Goal: Communication & Community: Answer question/provide support

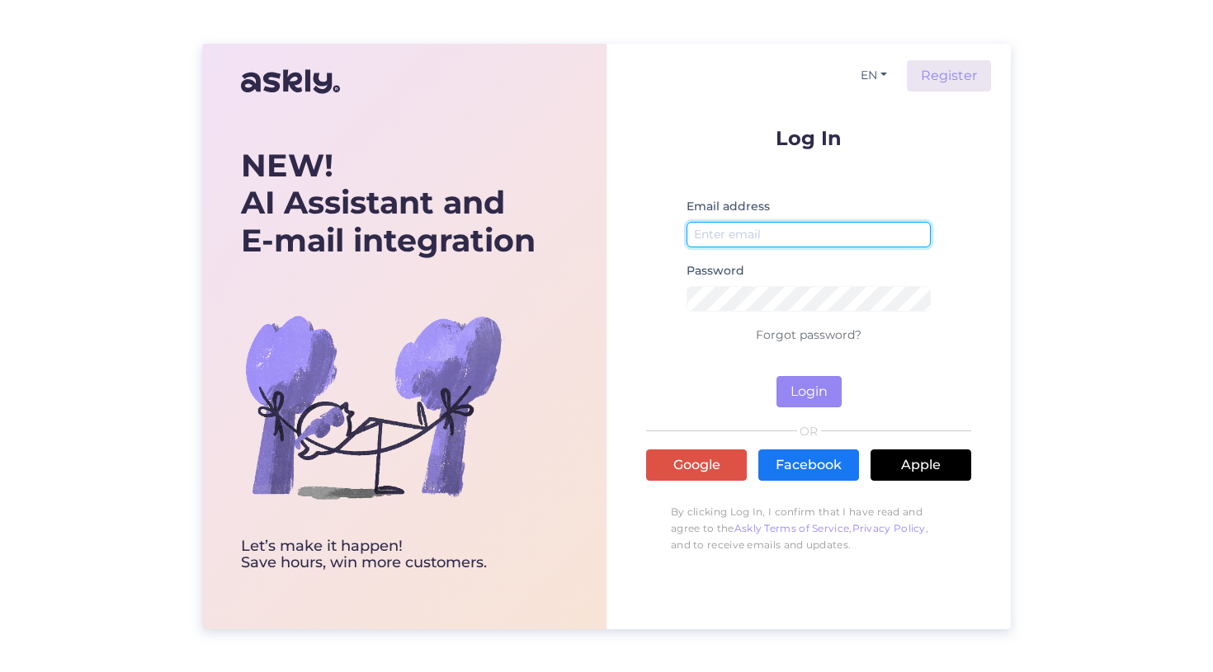
type input "[EMAIL_ADDRESS][DOMAIN_NAME]"
click at [833, 388] on button "Login" at bounding box center [808, 391] width 65 height 31
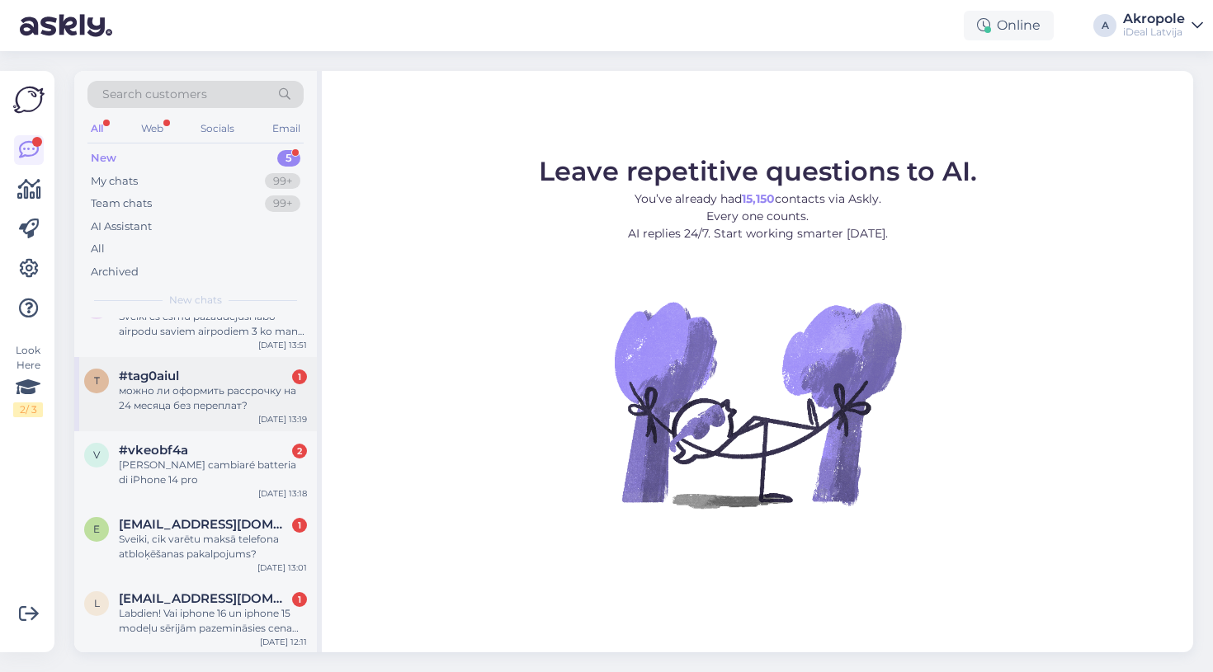
scroll to position [34, 0]
click at [238, 625] on div "Labdien! Vai iphone 16 un iphone 15 modeļu sērijām pazemināsies cena līdz ko bū…" at bounding box center [213, 622] width 188 height 30
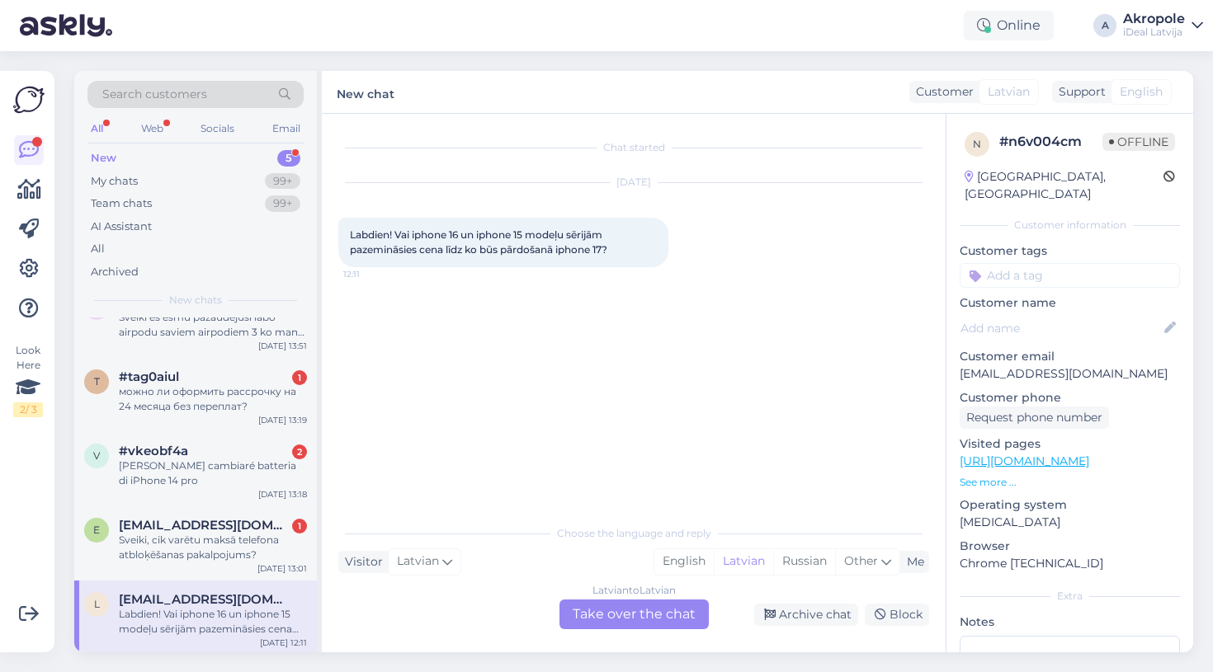
click at [693, 611] on div "Latvian to Latvian Take over the chat" at bounding box center [633, 615] width 149 height 30
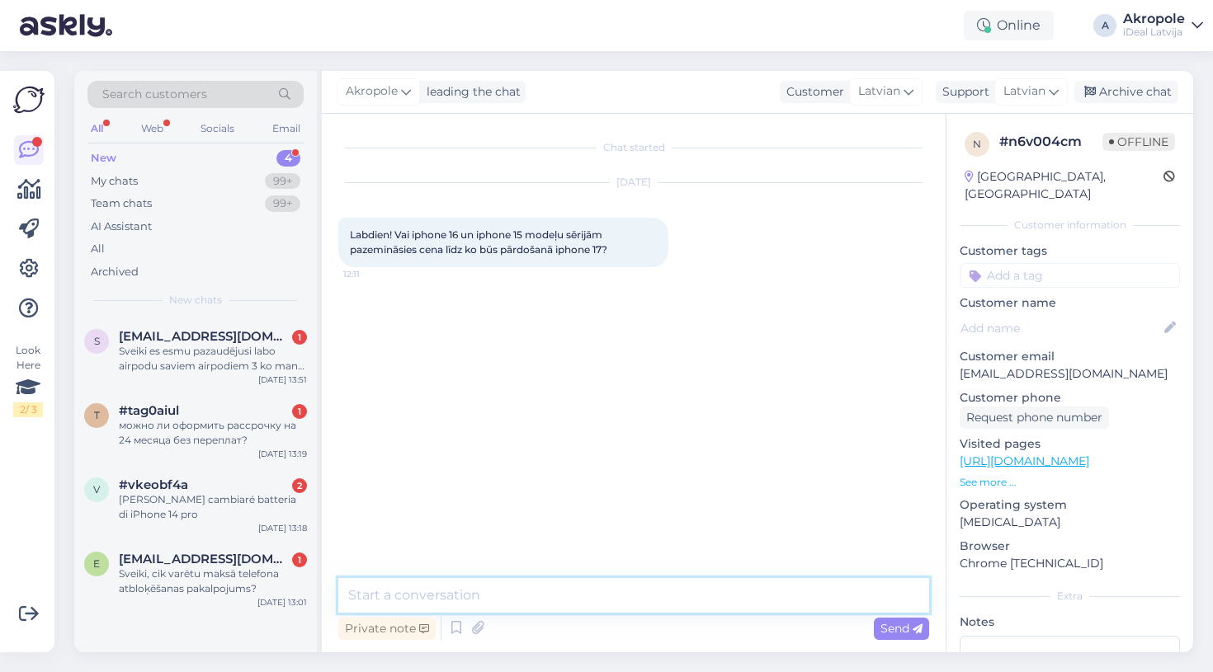
click at [626, 610] on textarea at bounding box center [633, 595] width 591 height 35
type textarea "Labdien, abi modeļi jau ir ar izcilu atlaidi."
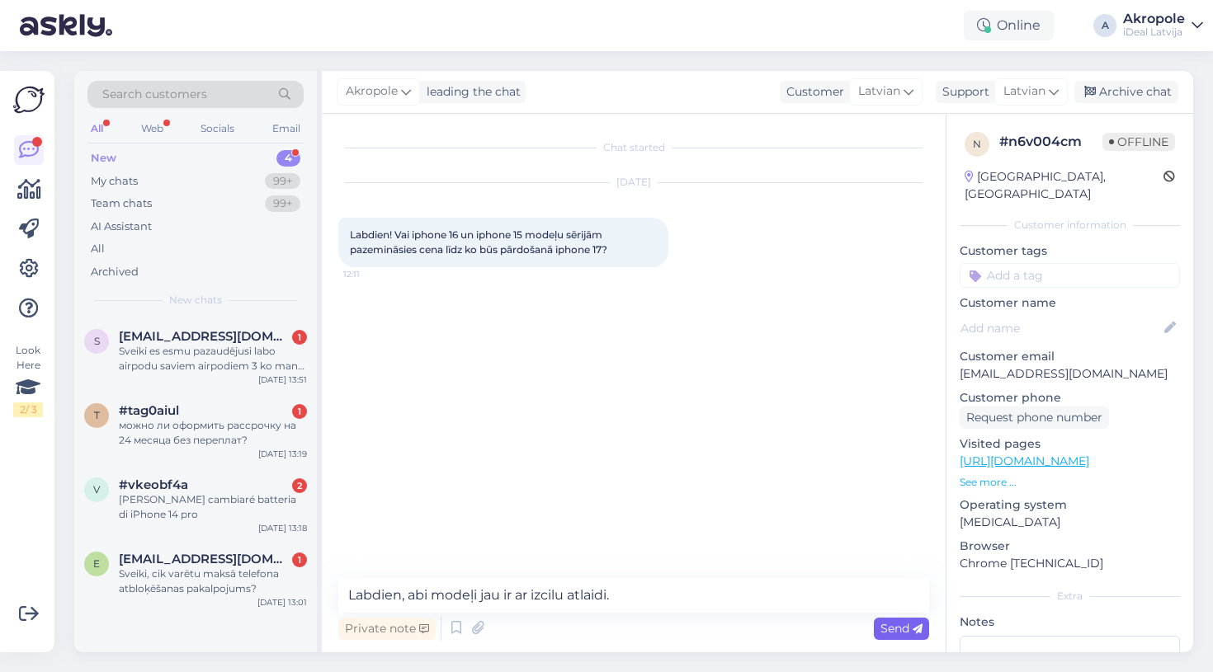
click at [916, 625] on icon at bounding box center [917, 630] width 10 height 10
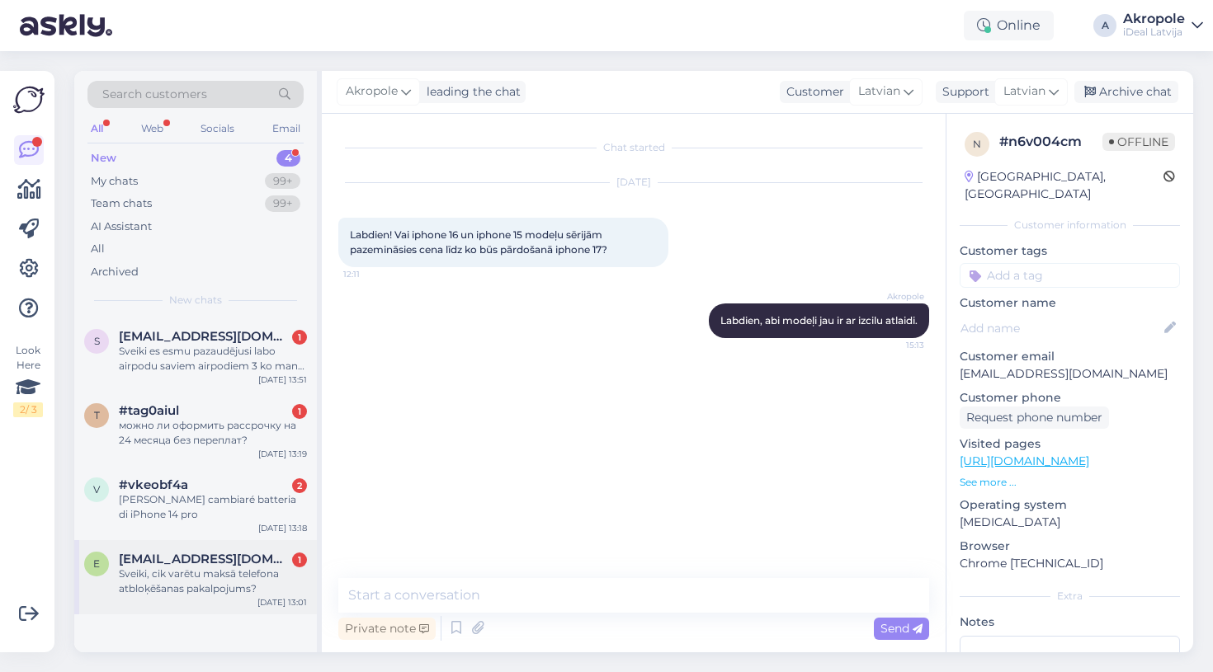
click at [268, 560] on span "[EMAIL_ADDRESS][DOMAIN_NAME]" at bounding box center [205, 559] width 172 height 15
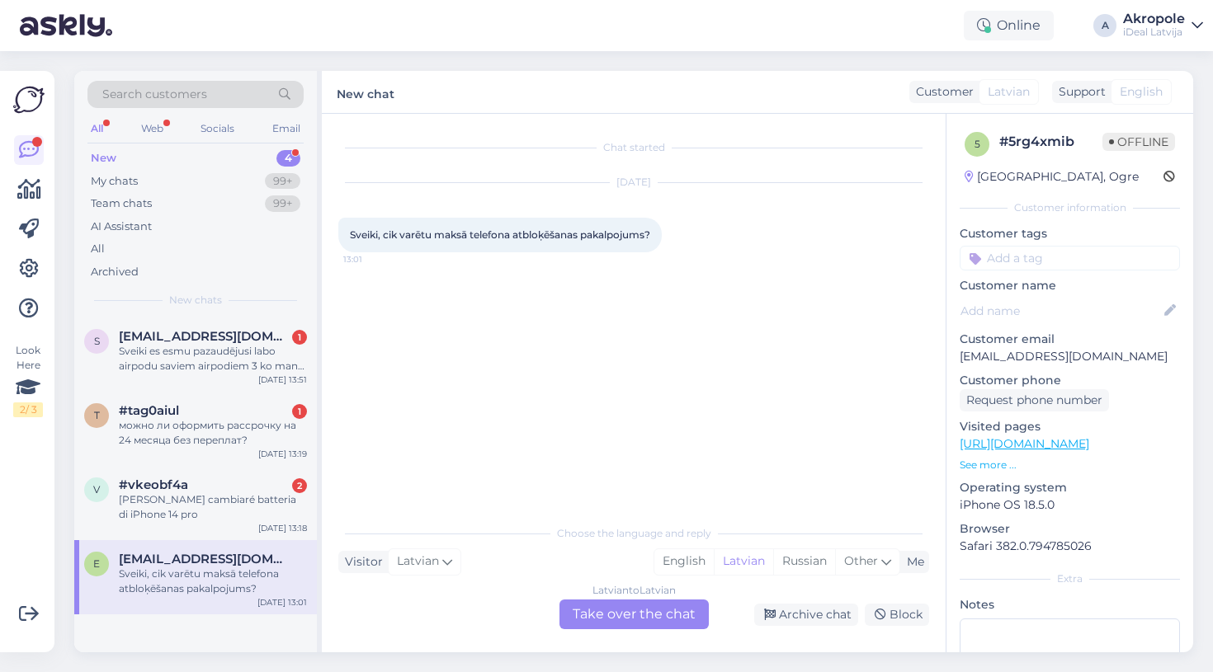
click at [662, 609] on div "Latvian to Latvian Take over the chat" at bounding box center [633, 615] width 149 height 30
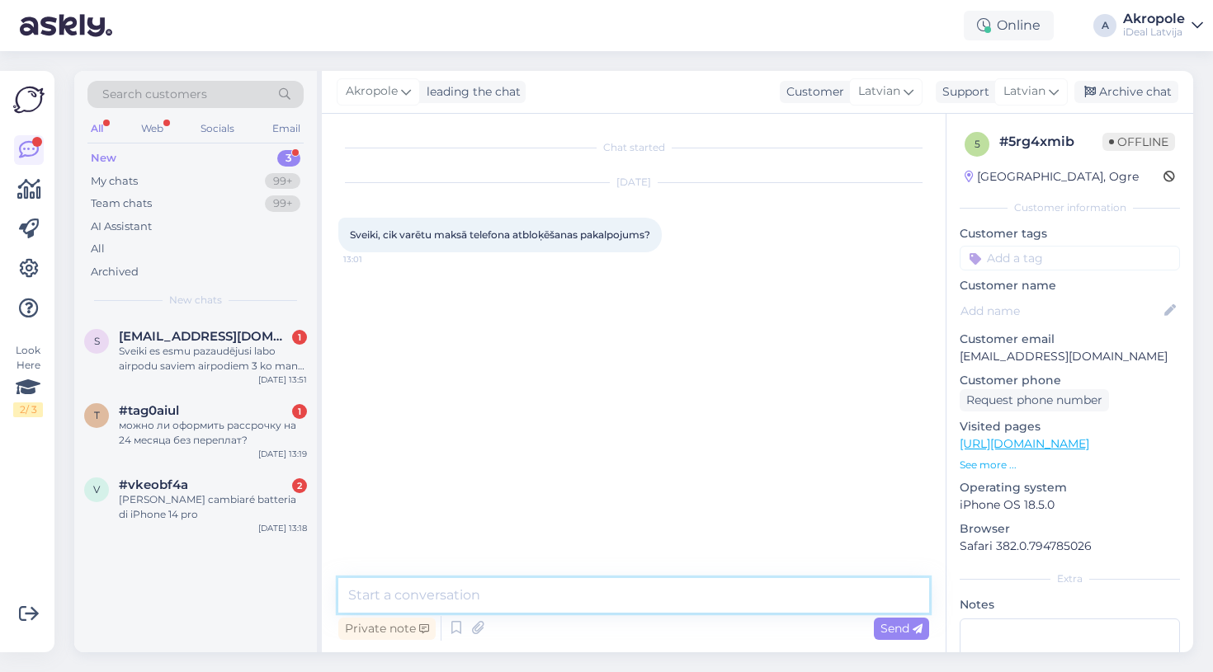
click at [562, 592] on textarea at bounding box center [633, 595] width 591 height 35
type textarea "Labdien, ko tieši ir vajadzīgs atbloķēt ?"
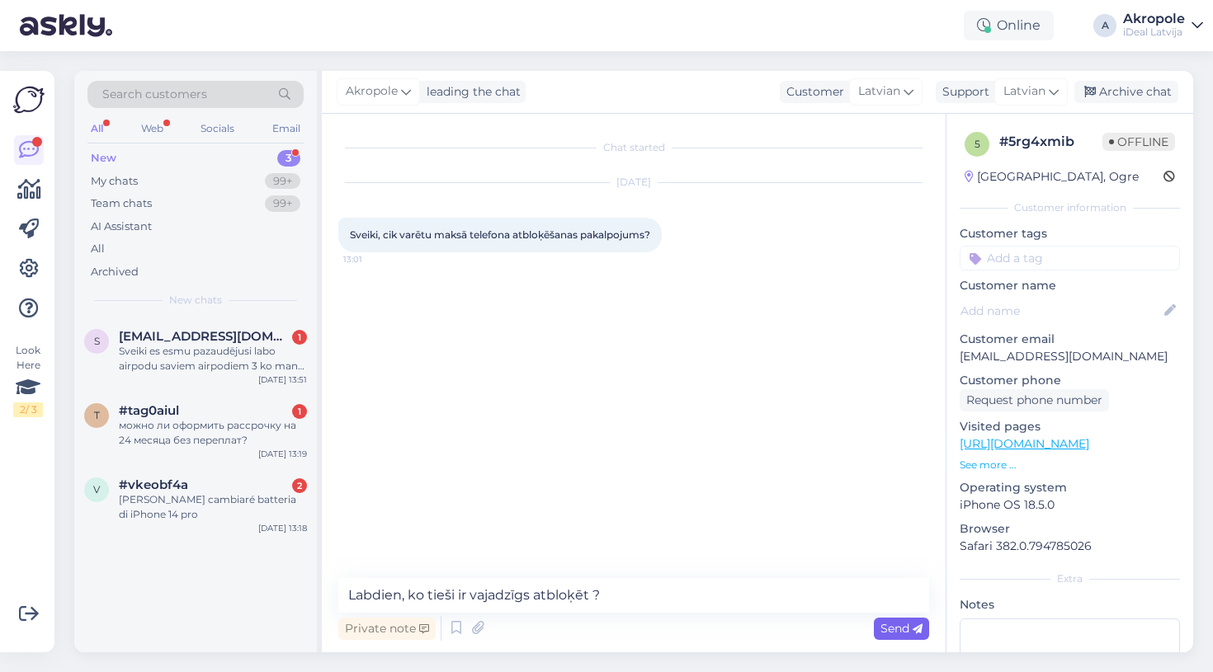
click at [899, 624] on span "Send" at bounding box center [901, 628] width 42 height 15
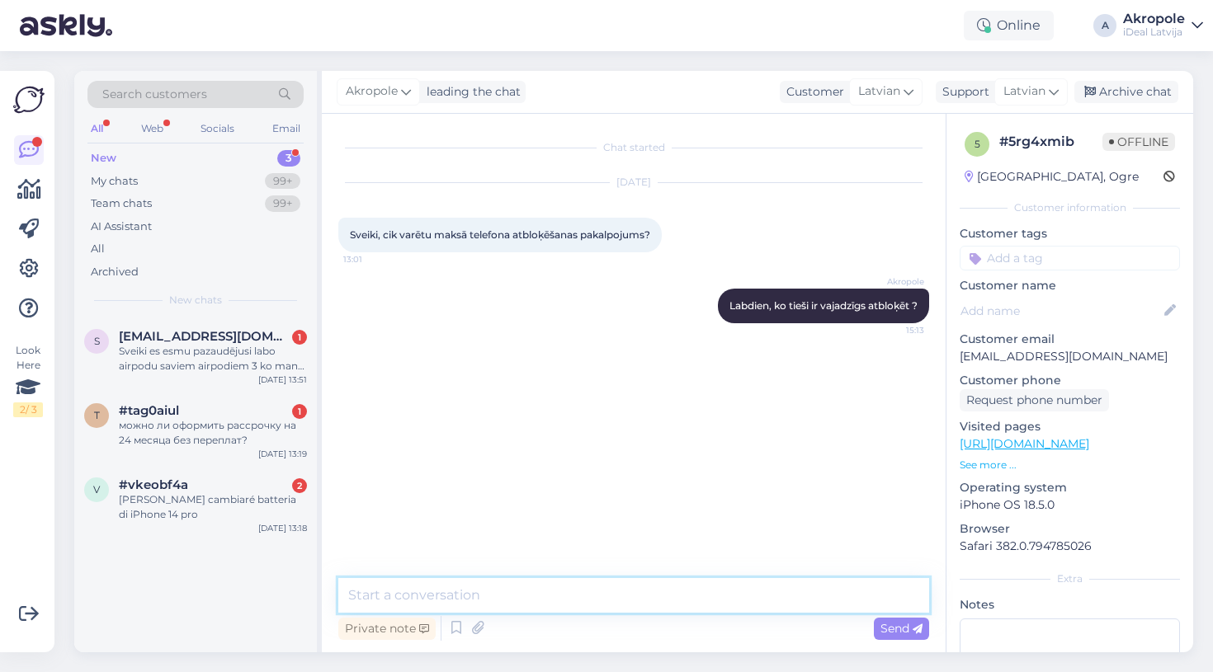
click at [768, 582] on textarea at bounding box center [633, 595] width 591 height 35
click at [462, 596] on textarea "ja runa iet par locscreena" at bounding box center [633, 595] width 591 height 35
click at [547, 607] on textarea "ja runa iet par lockscreena" at bounding box center [633, 595] width 591 height 35
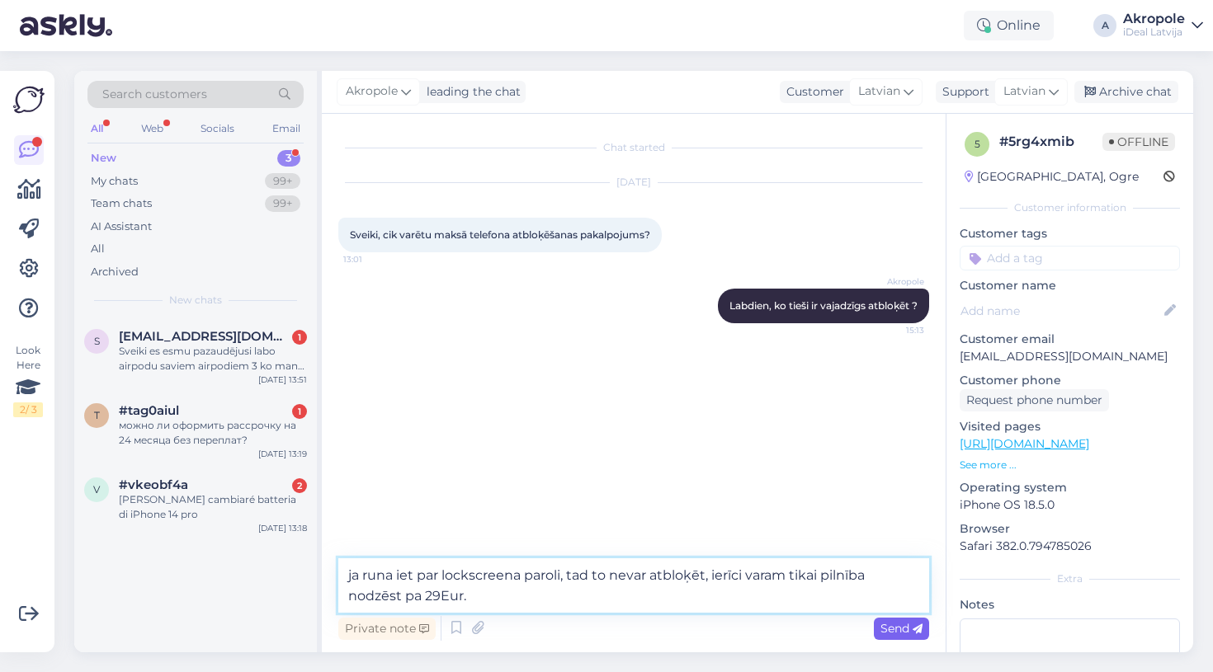
type textarea "ja runa iet par lockscreena paroli, tad to nevar atbloķēt, ierīci varam tikai p…"
click at [889, 622] on span "Send" at bounding box center [901, 628] width 42 height 15
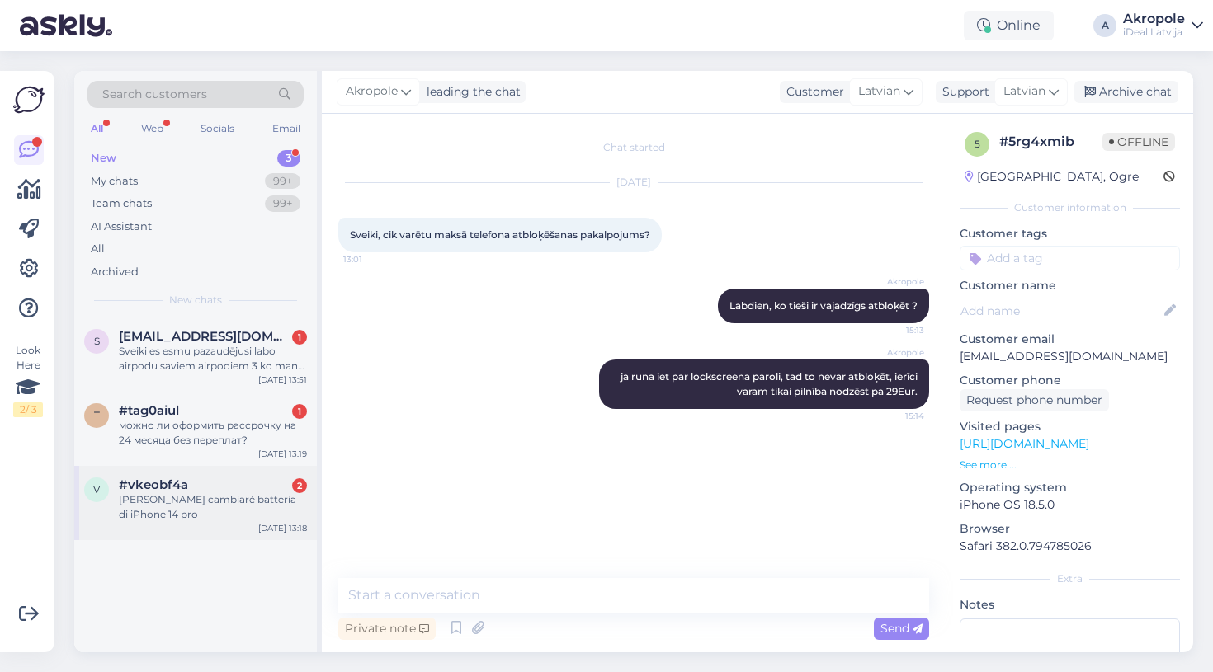
click at [236, 479] on div "#vkeobf4a 2" at bounding box center [213, 485] width 188 height 15
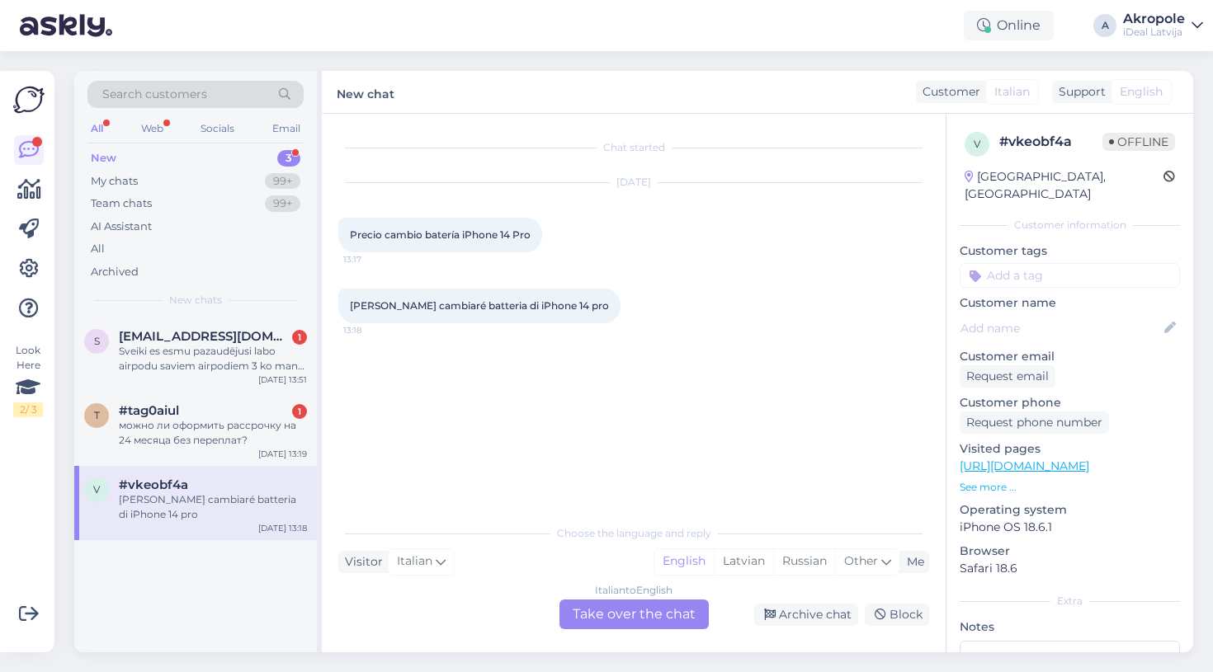
click at [499, 376] on div "Chat started [DATE] Precio cambio batería iPhone 14 Pro 13:17 [PERSON_NAME] cam…" at bounding box center [641, 315] width 606 height 371
click at [242, 435] on div "можно ли оформить рассрочку на 24 месяца без переплат?" at bounding box center [213, 433] width 188 height 30
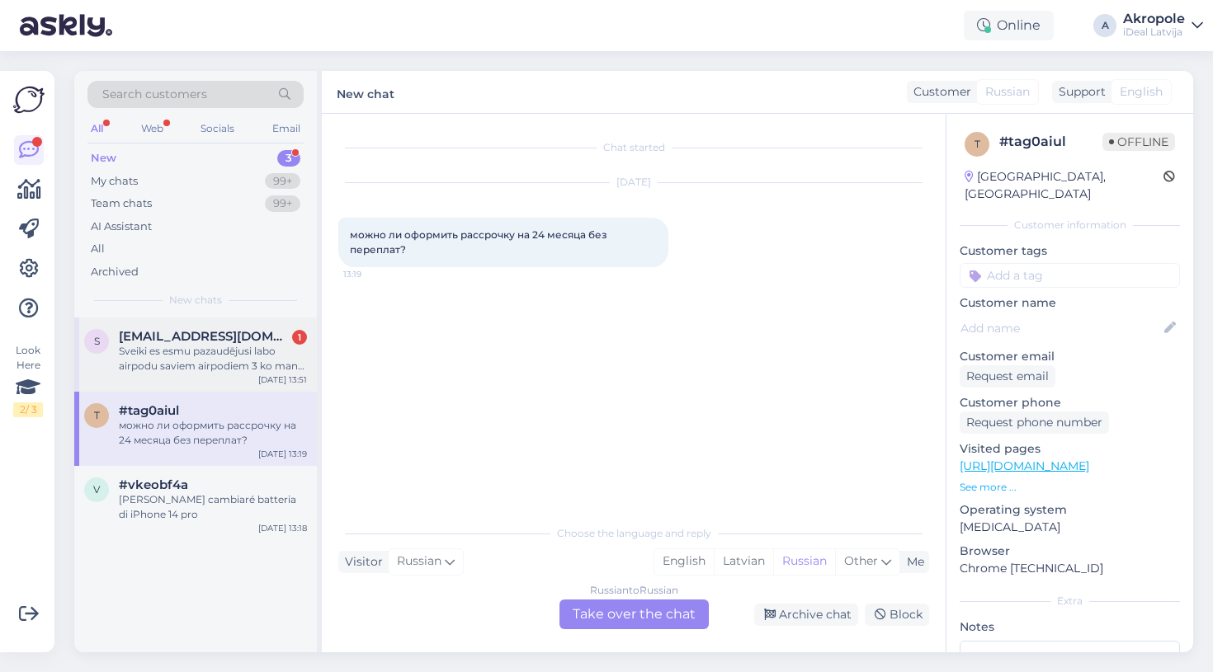
click at [271, 344] on div "Sveiki es esmu pazaudējusi labo airpodu saviem airpodiem 3 ko man darīt? Vai es…" at bounding box center [213, 359] width 188 height 30
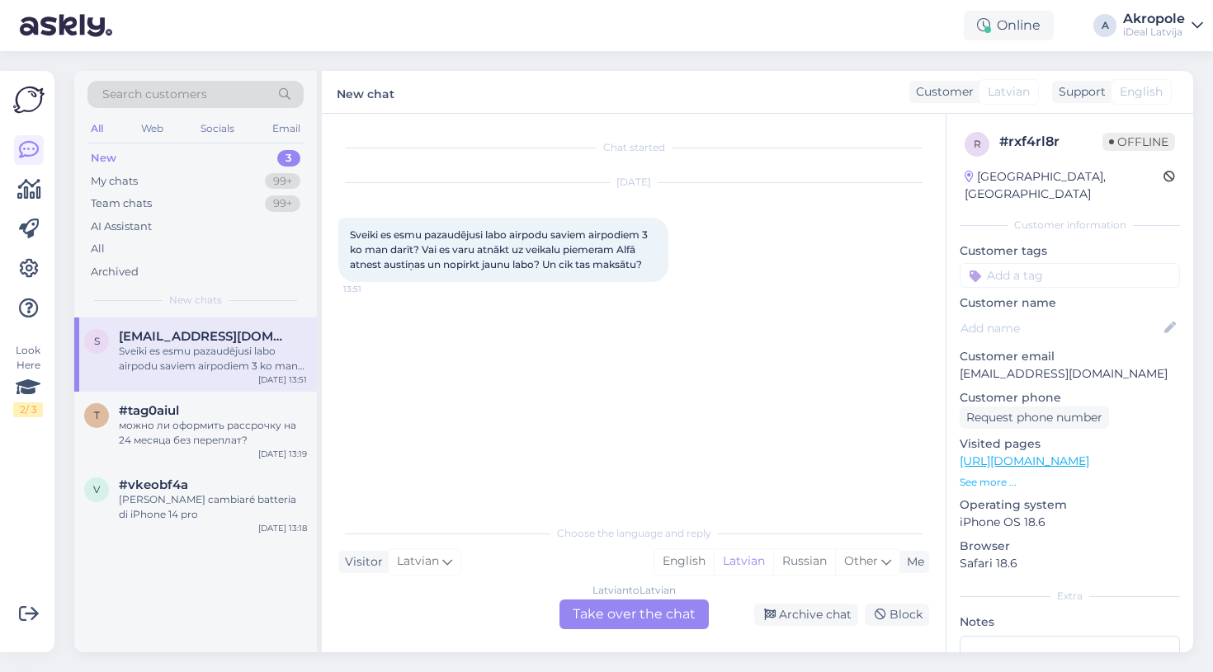
click at [658, 618] on div "Latvian to Latvian Take over the chat" at bounding box center [633, 615] width 149 height 30
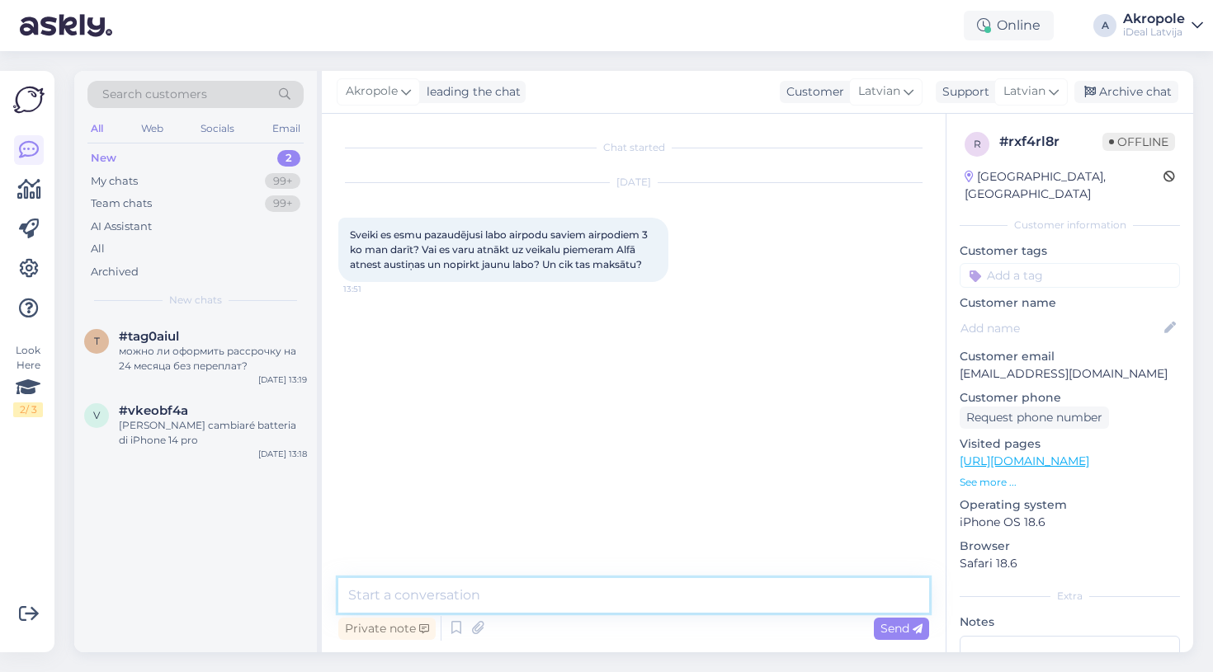
click at [603, 593] on textarea at bounding box center [633, 595] width 591 height 35
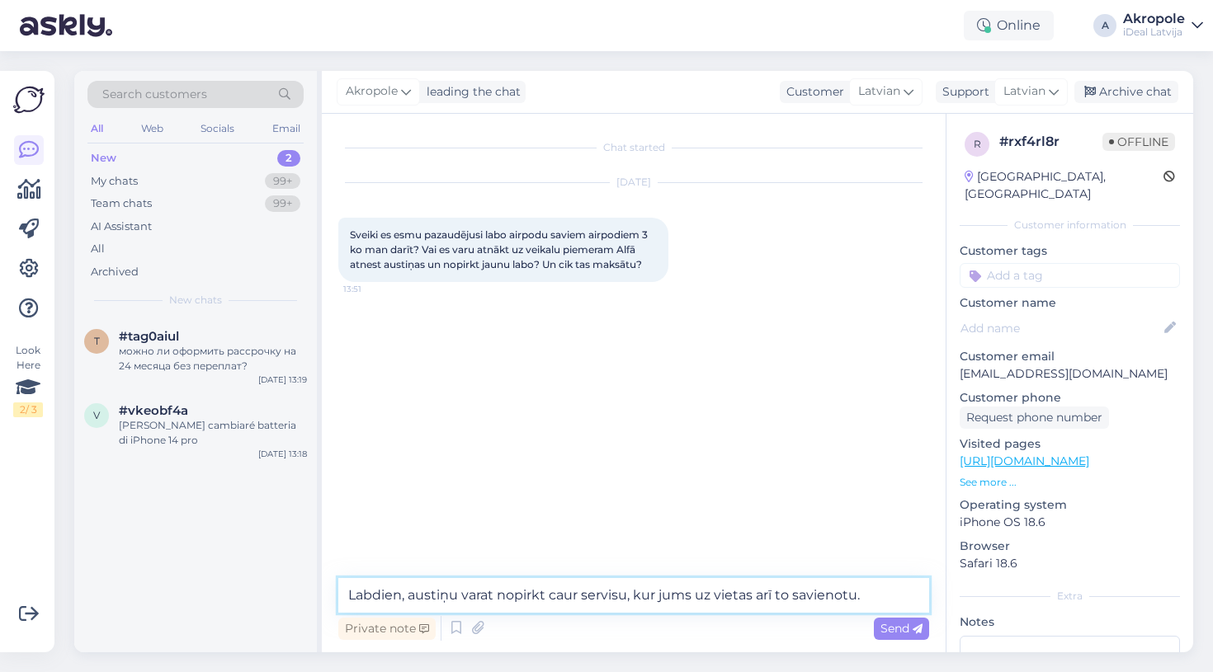
click at [634, 598] on textarea "Labdien, austiņu varat nopirkt caur servisu, kur jums uz vietas arī to savienot…" at bounding box center [633, 595] width 591 height 35
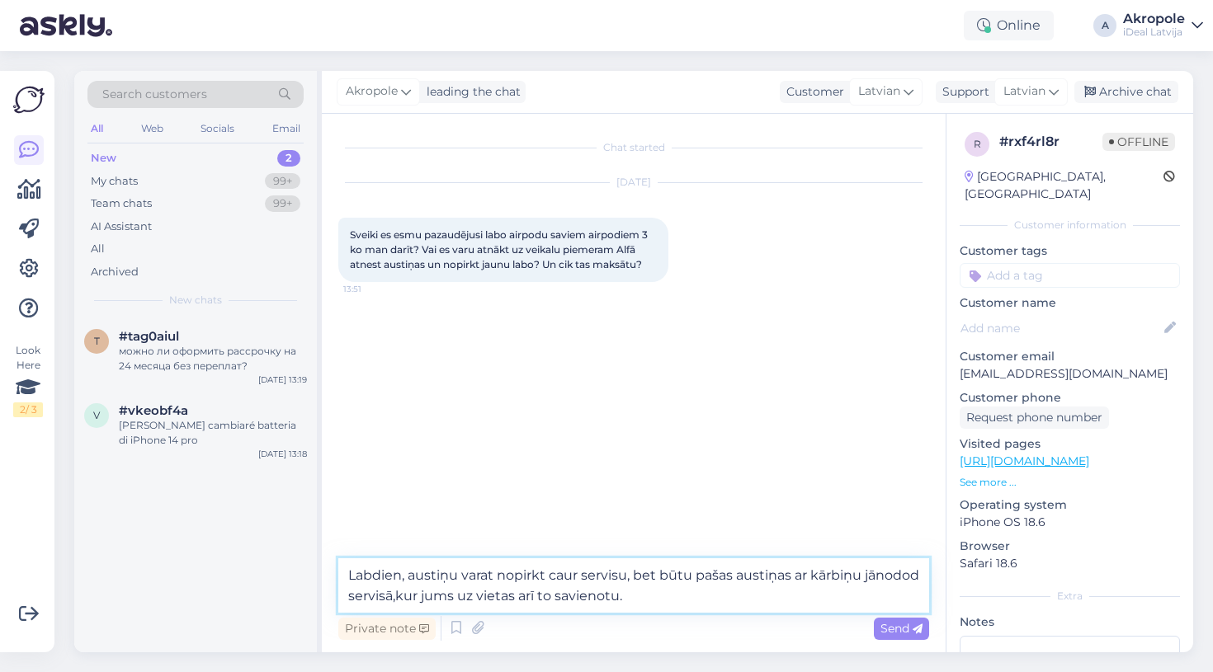
type textarea "Labdien, austiņu varat nopirkt caur servisu, bet būtu pašas austiņas ar kārbiņu…"
drag, startPoint x: 625, startPoint y: 578, endPoint x: 548, endPoint y: 580, distance: 76.8
click at [548, 580] on textarea "Labdien, austiņu varat nopirkt caur servisu, bet būtu pašas austiņas ar kārbiņu…" at bounding box center [633, 586] width 591 height 54
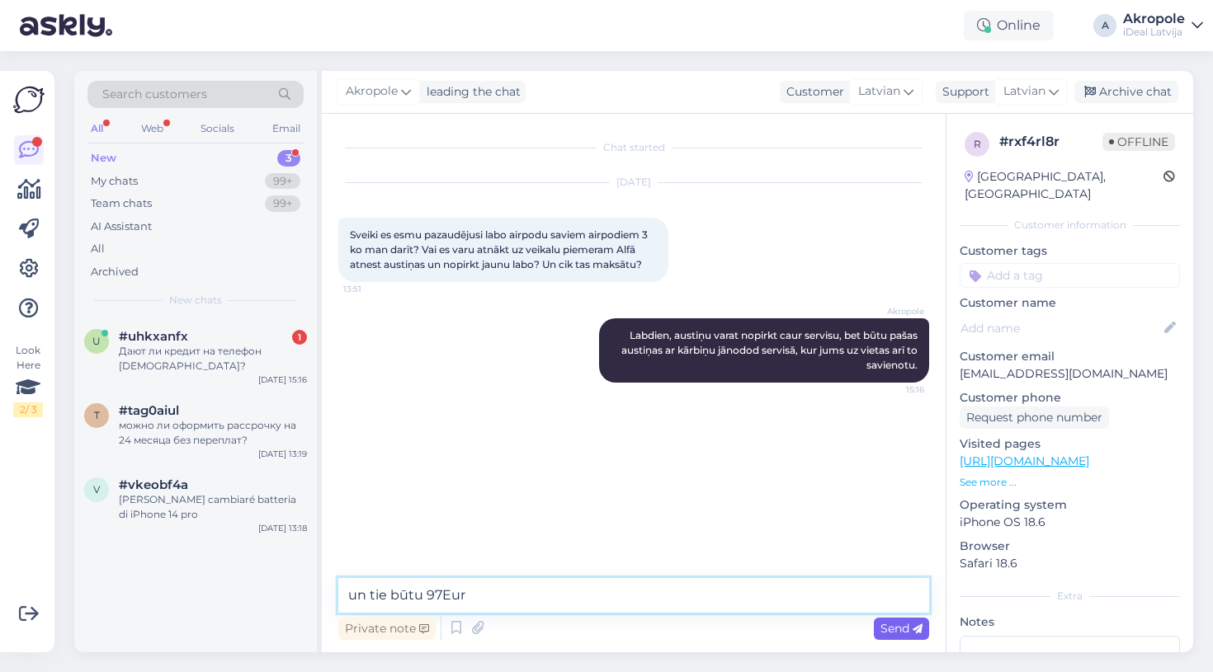
type textarea "un tie būtu 97Eur"
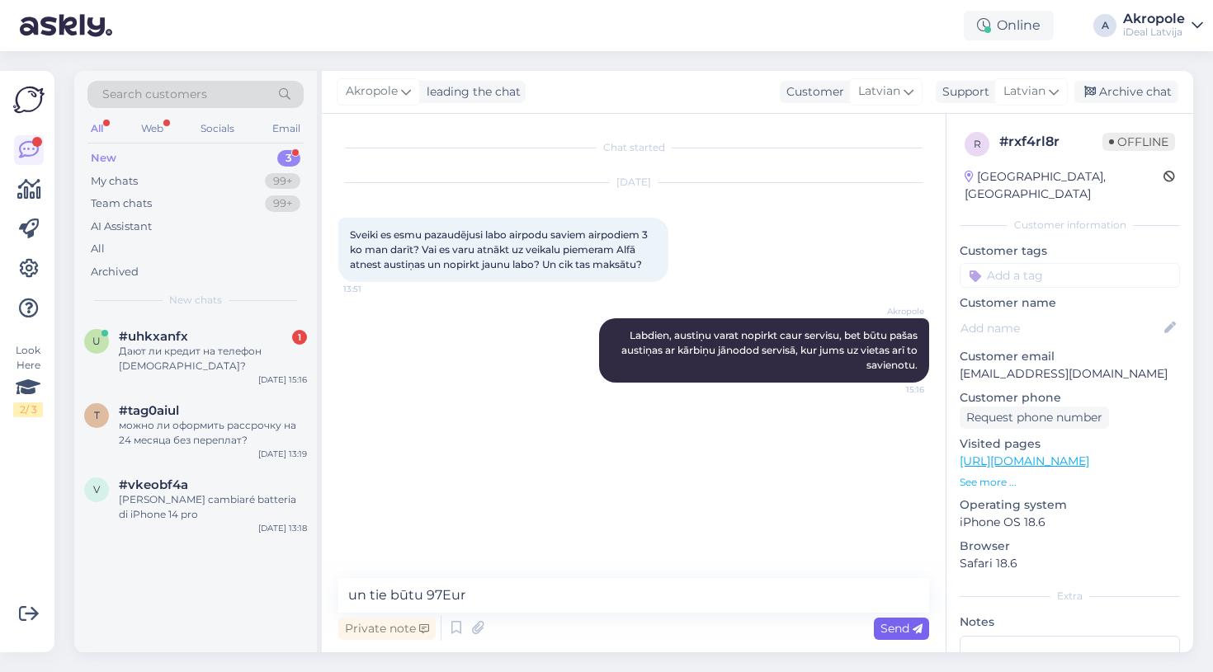
click at [898, 628] on span "Send" at bounding box center [901, 628] width 42 height 15
click at [232, 337] on div "#uhkxanfx 1" at bounding box center [213, 336] width 188 height 15
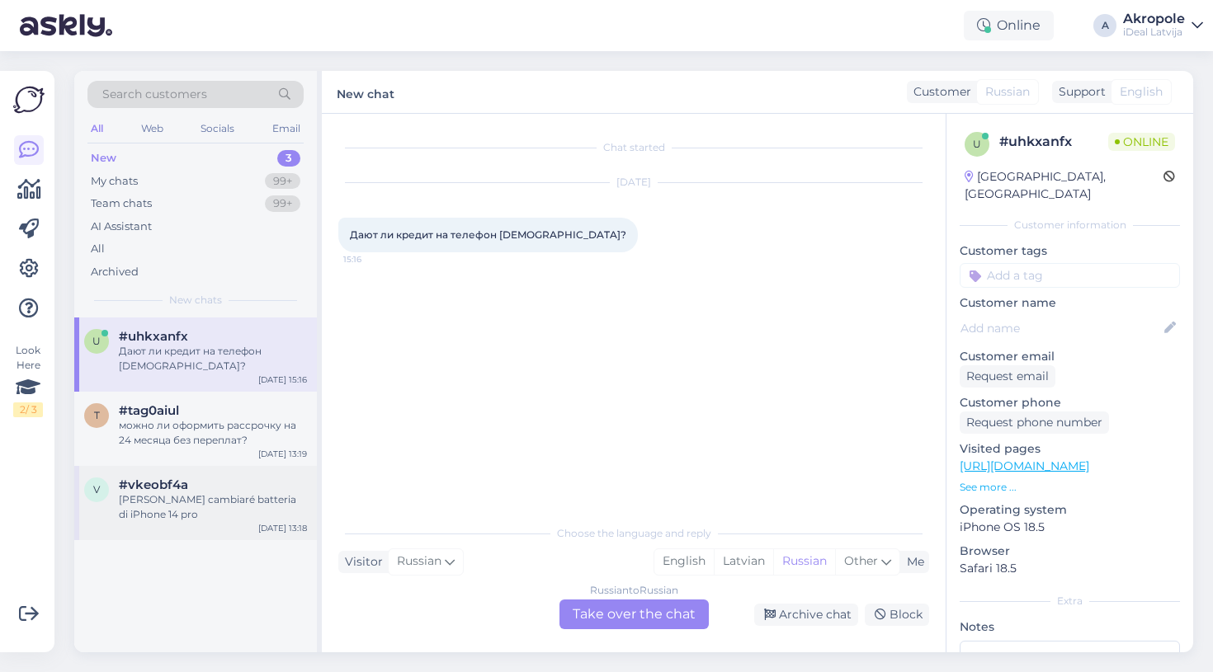
click at [156, 497] on div "[PERSON_NAME] cambiaré batteria di iPhone 14 pro" at bounding box center [213, 508] width 188 height 30
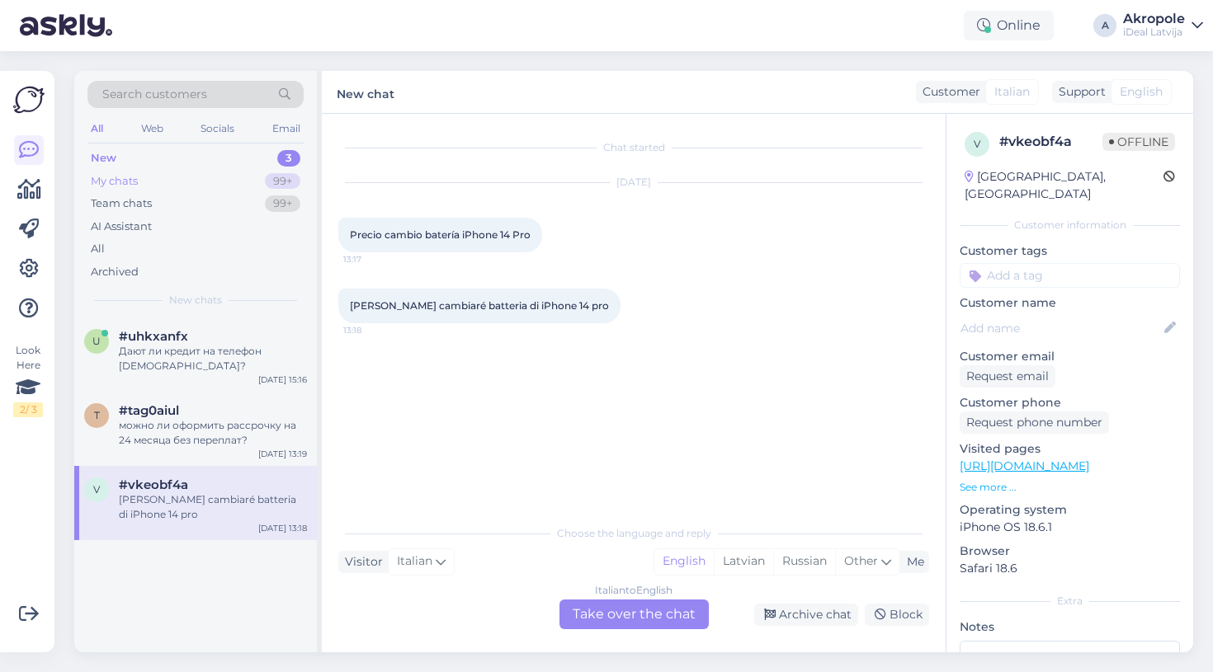
click at [218, 172] on div "My chats 99+" at bounding box center [195, 181] width 216 height 23
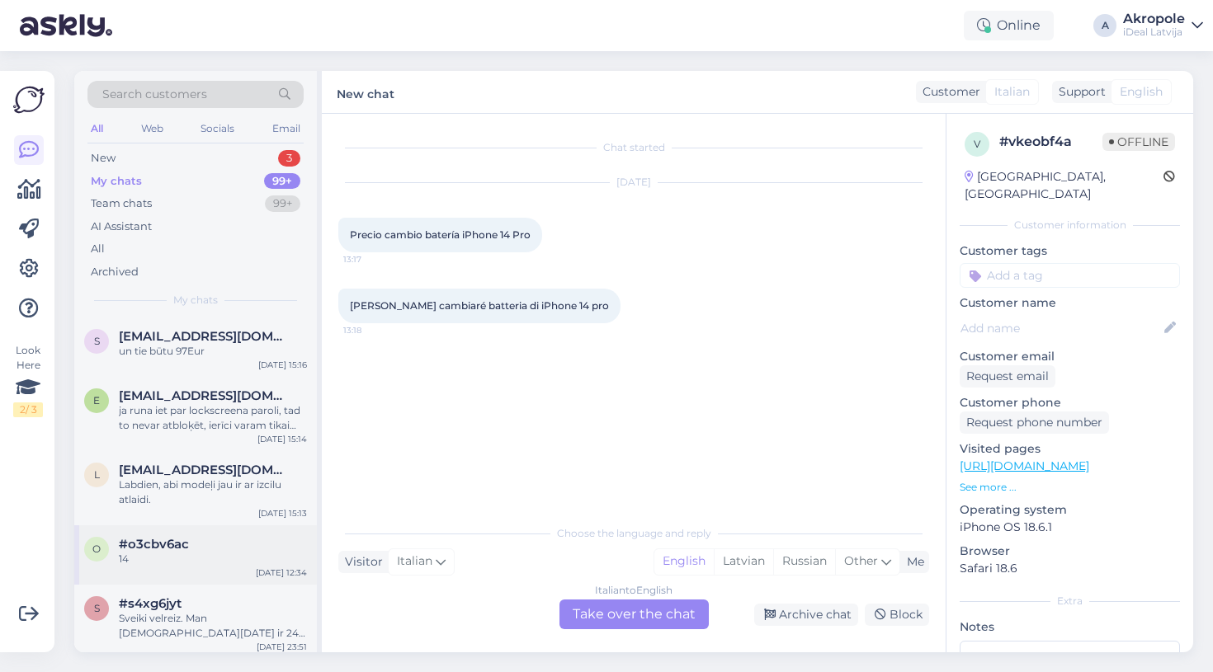
click at [185, 571] on div "o #o3cbv6ac [DATE] 12:34" at bounding box center [195, 555] width 243 height 59
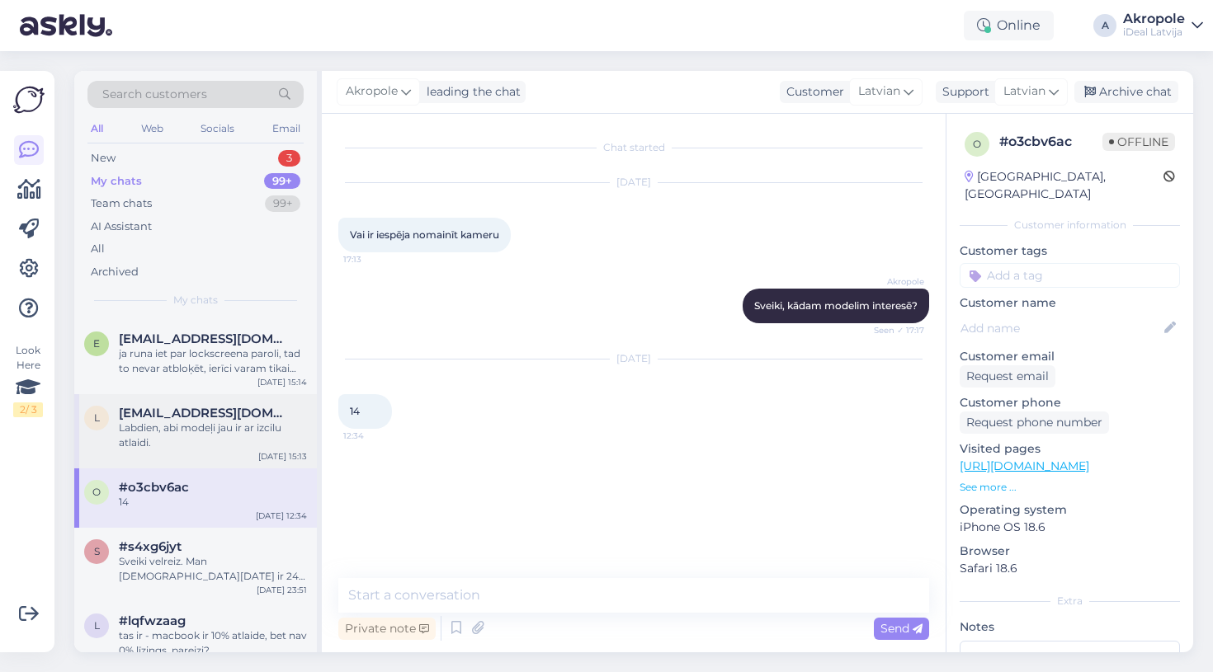
scroll to position [58, 0]
click at [186, 540] on div "#s4xg6jyt" at bounding box center [213, 546] width 188 height 15
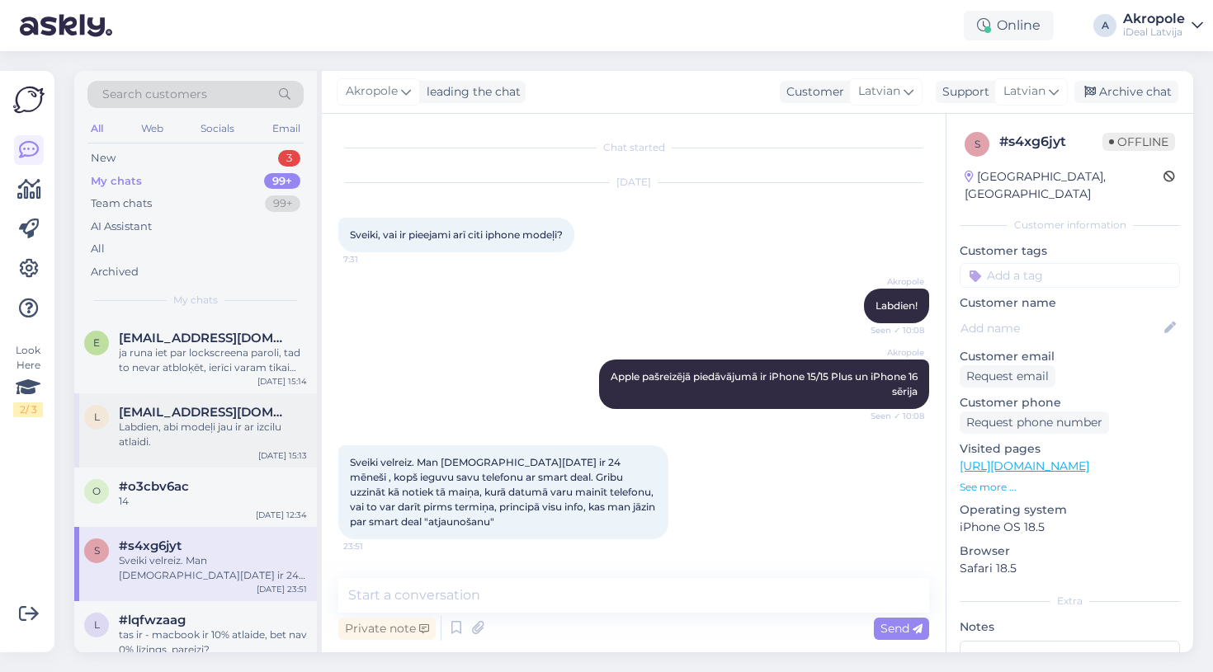
scroll to position [0, 0]
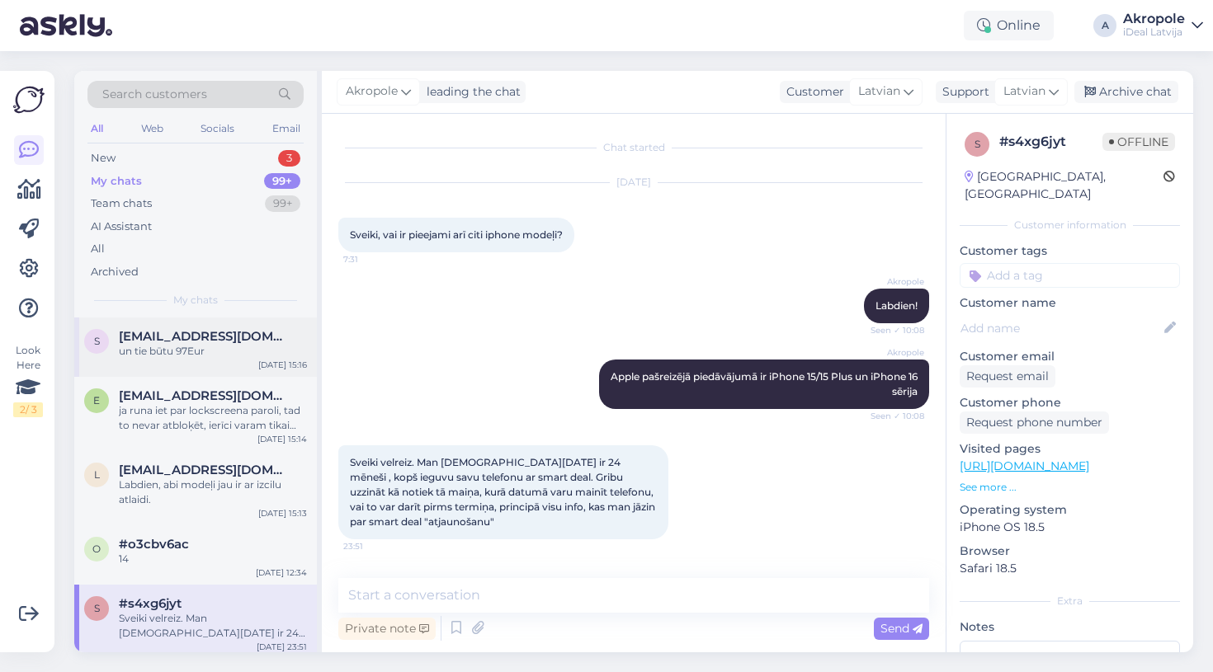
click at [205, 332] on span "[EMAIL_ADDRESS][DOMAIN_NAME]" at bounding box center [205, 336] width 172 height 15
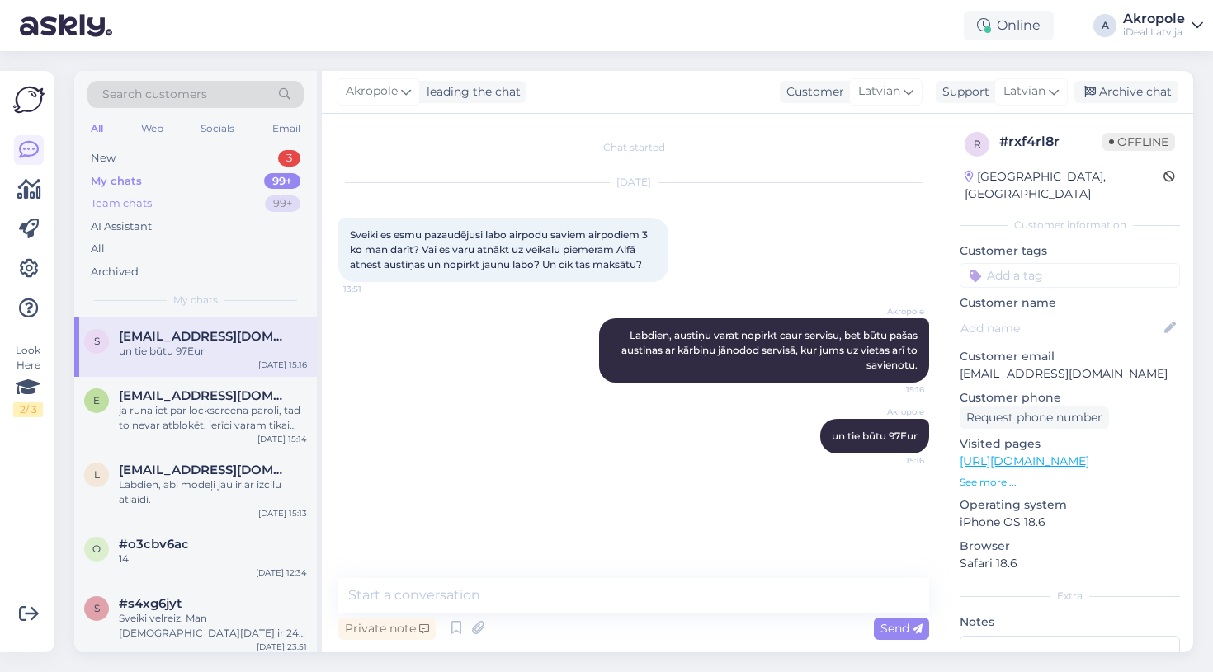
click at [196, 200] on div "Team chats 99+" at bounding box center [195, 203] width 216 height 23
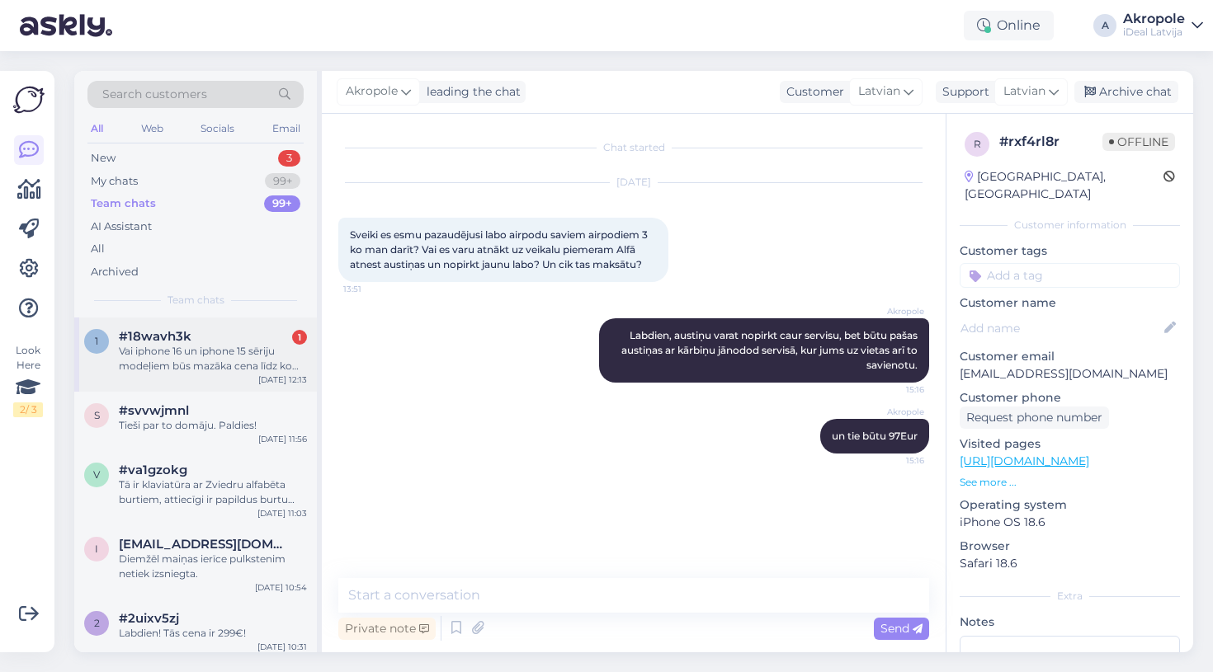
click at [191, 332] on div "#18wavh3k 1" at bounding box center [213, 336] width 188 height 15
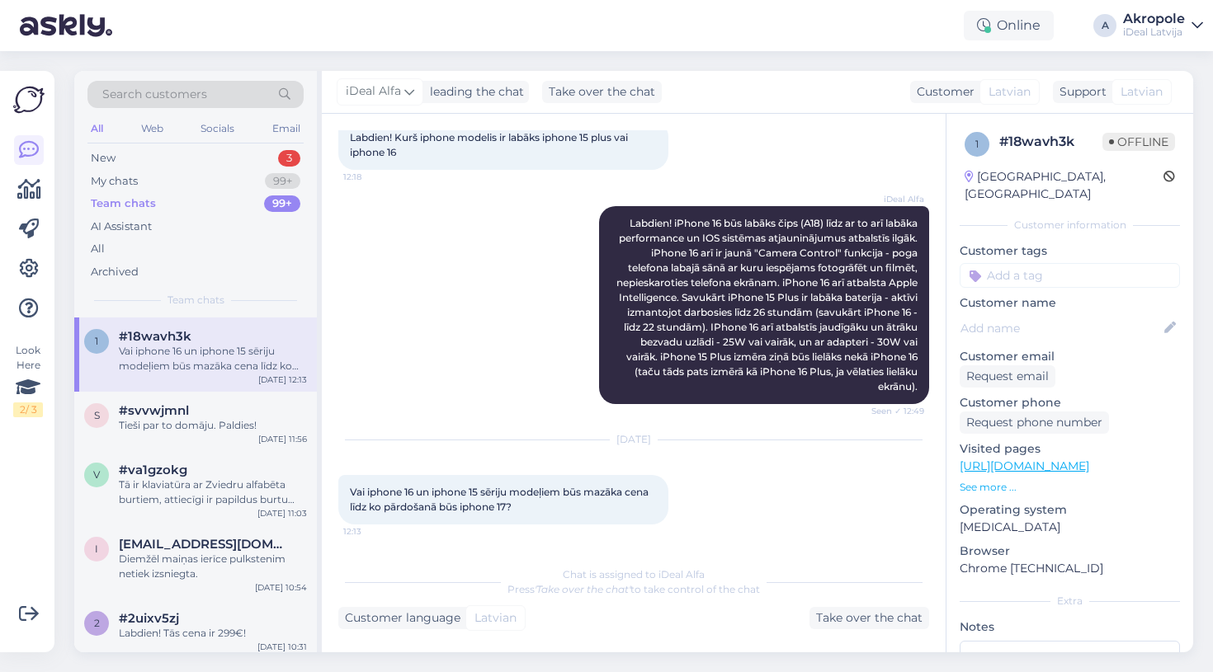
scroll to position [97, 0]
click at [212, 173] on div "My chats 99+" at bounding box center [195, 181] width 216 height 23
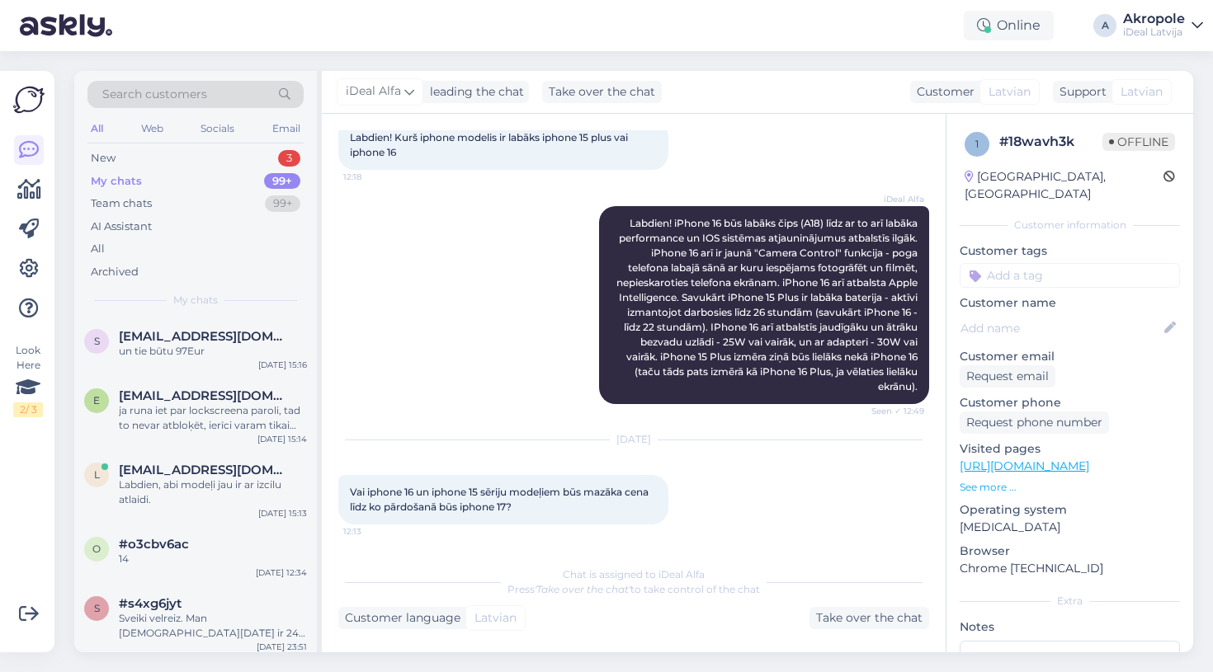
click at [196, 145] on div "Search customers All Web Socials Email New 3 My chats 99+ Team chats 99+ AI Ass…" at bounding box center [195, 194] width 243 height 247
click at [188, 158] on div "New 3" at bounding box center [195, 158] width 216 height 23
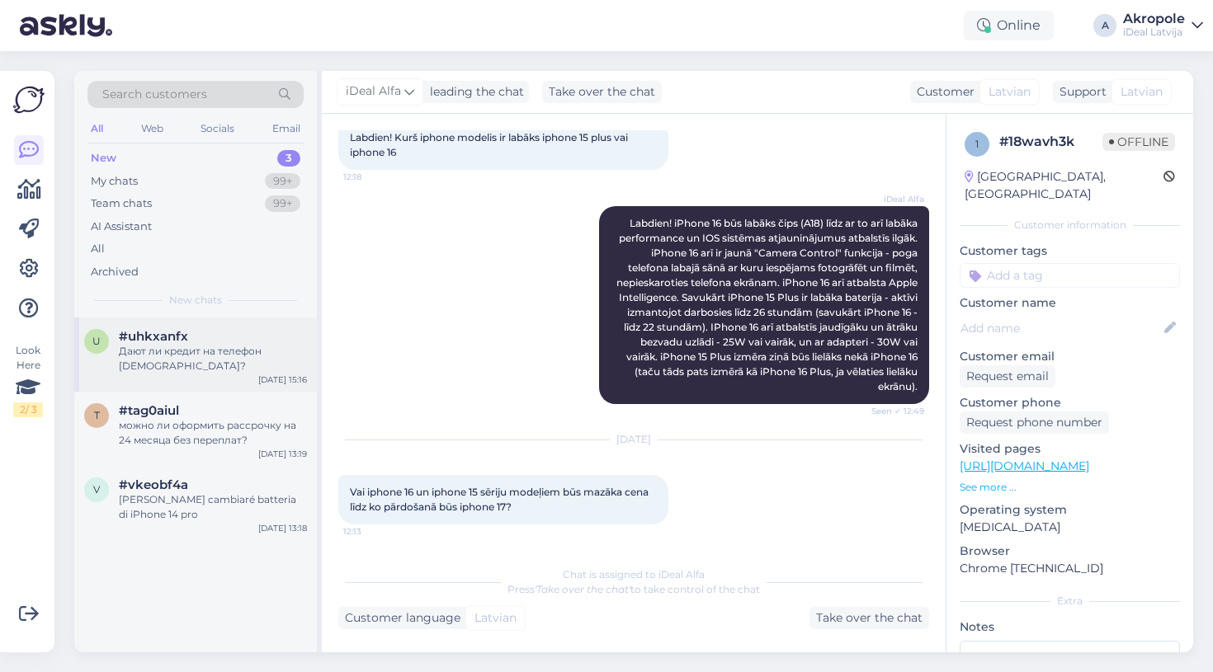
click at [220, 369] on div "Дают ли кредит на телефон [DEMOGRAPHIC_DATA]?" at bounding box center [213, 359] width 188 height 30
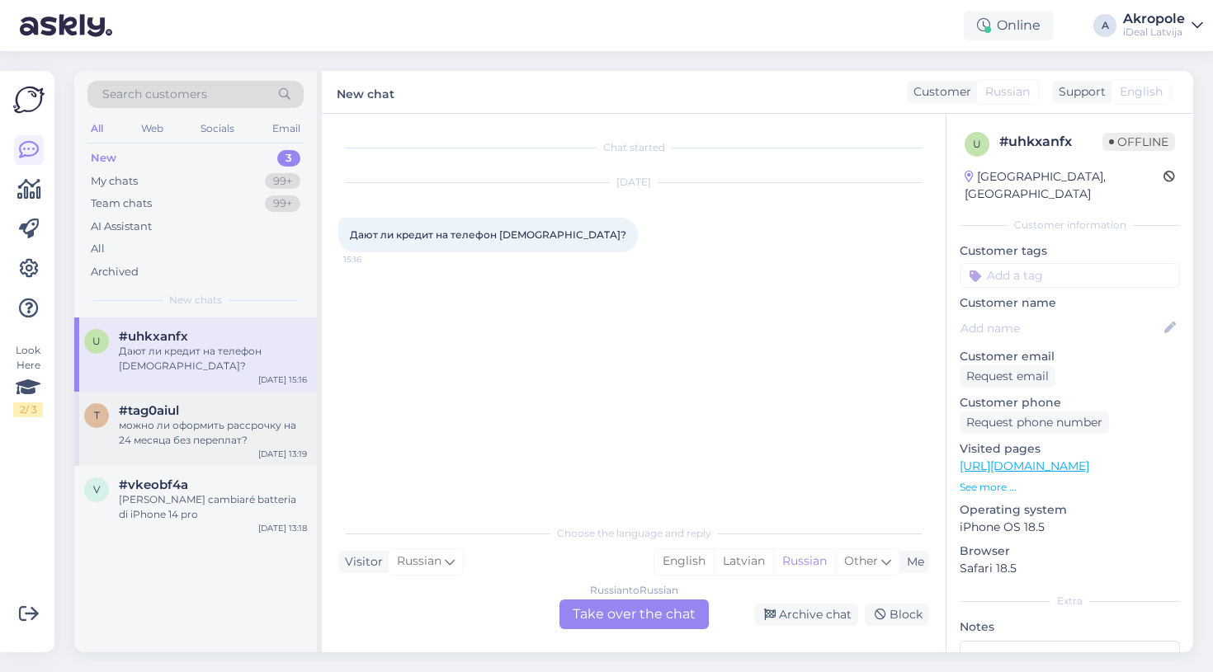
click at [271, 418] on div "можно ли оформить рассрочку на 24 месяца без переплат?" at bounding box center [213, 433] width 188 height 30
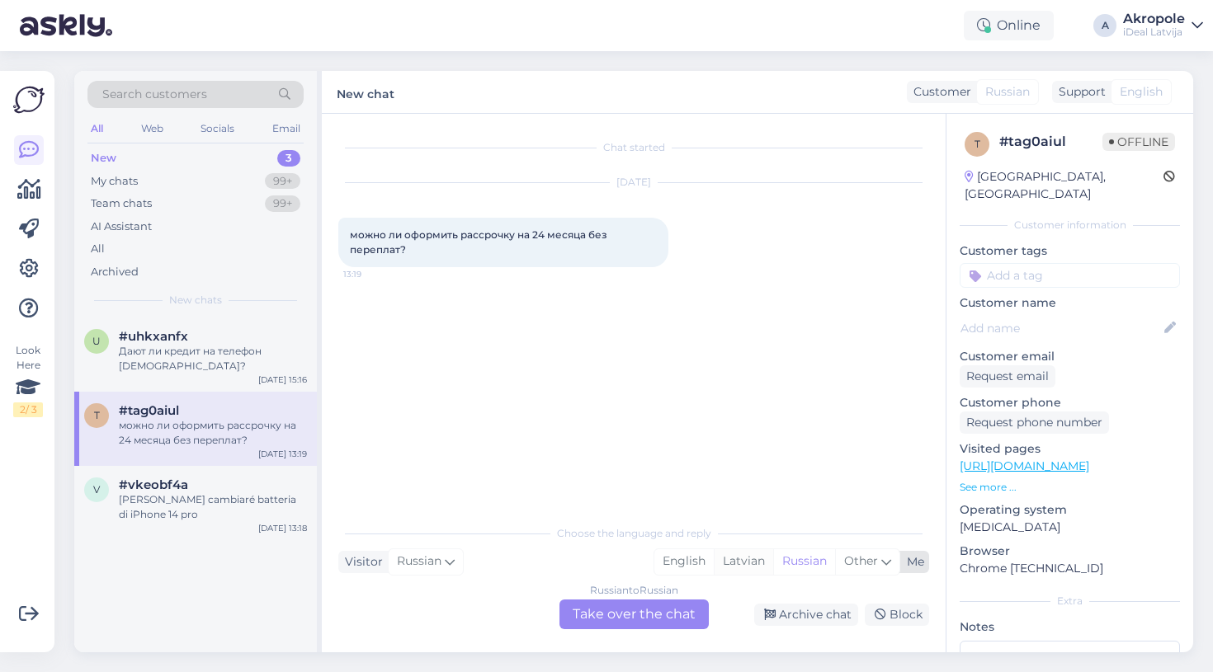
click at [736, 555] on div "Latvian" at bounding box center [743, 561] width 59 height 25
click at [741, 559] on div "Latvian" at bounding box center [743, 561] width 59 height 25
click at [436, 563] on span "Russian" at bounding box center [419, 562] width 45 height 18
type input "lat"
click at [422, 521] on link "Latvian" at bounding box center [429, 520] width 182 height 26
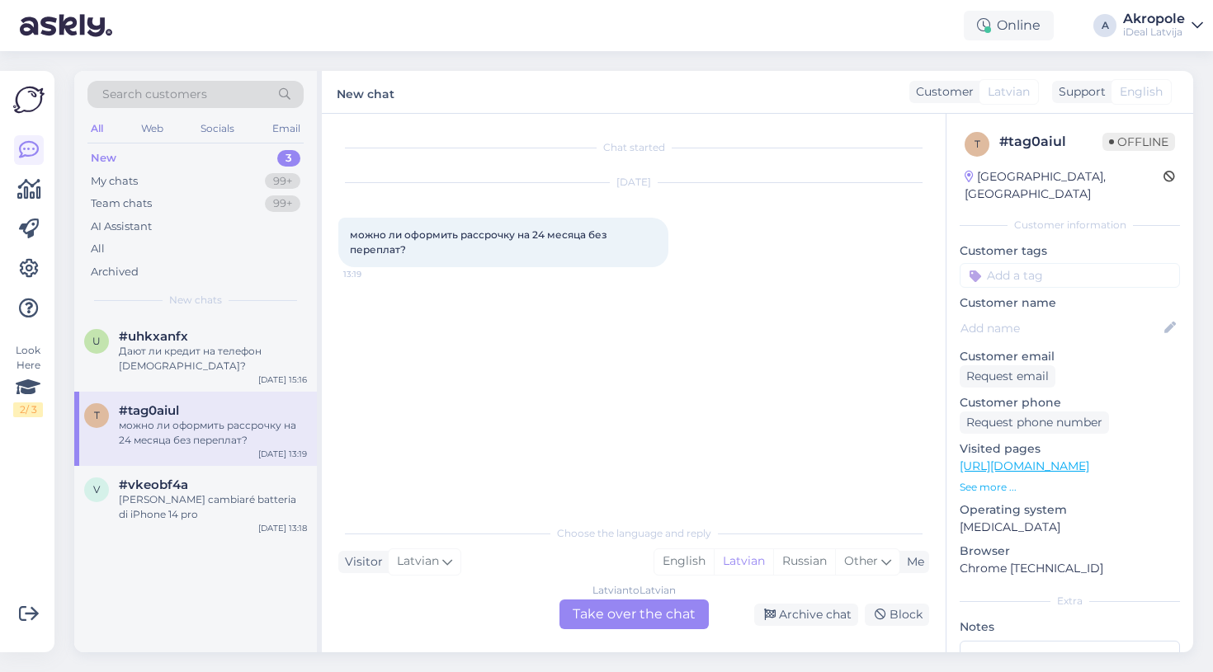
click at [596, 493] on div "Chat started [DATE] можно ли оформить рассрочку на 24 месяца без переплат? 13:19" at bounding box center [641, 315] width 606 height 371
click at [130, 488] on span "#vkeobf4a" at bounding box center [153, 485] width 69 height 15
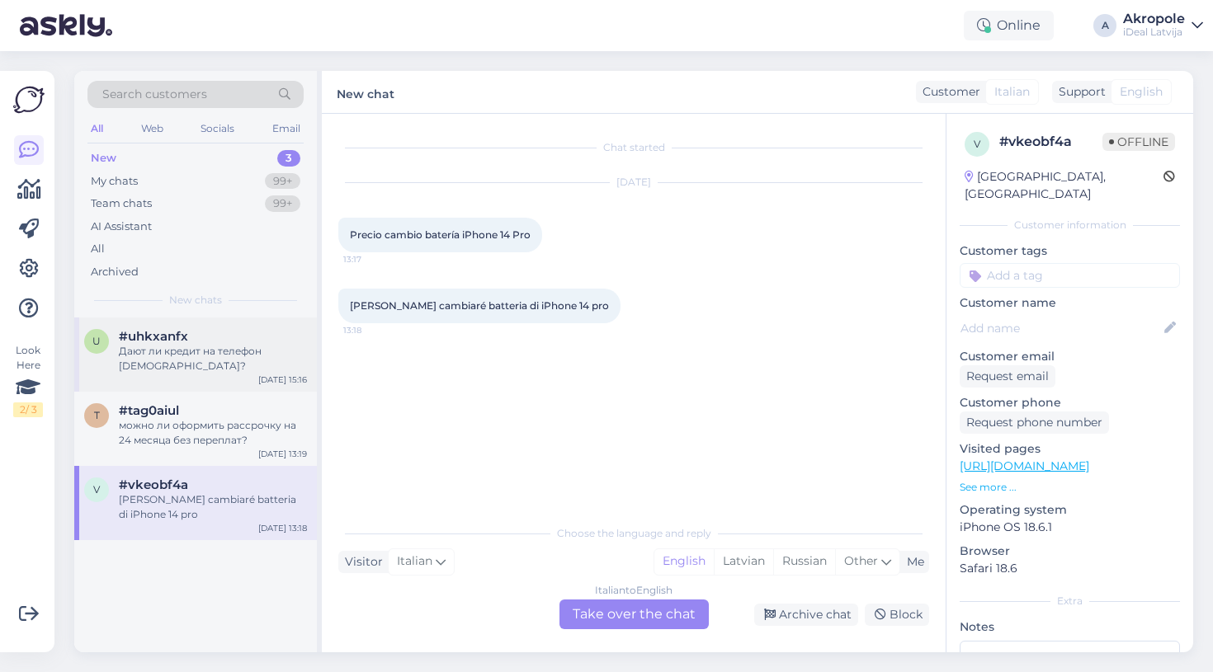
click at [157, 359] on div "Дают ли кредит на телефон [DEMOGRAPHIC_DATA]?" at bounding box center [213, 359] width 188 height 30
